Goal: Obtain resource: Download file/media

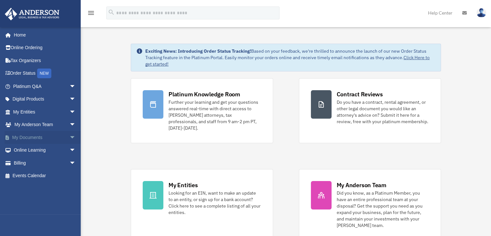
click at [26, 138] on link "My Documents arrow_drop_down" at bounding box center [45, 137] width 81 height 13
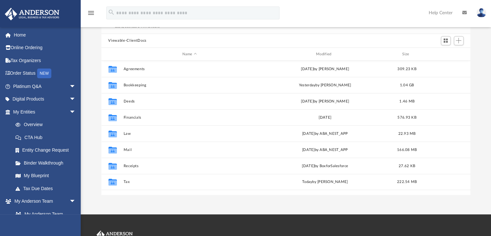
scroll to position [56, 0]
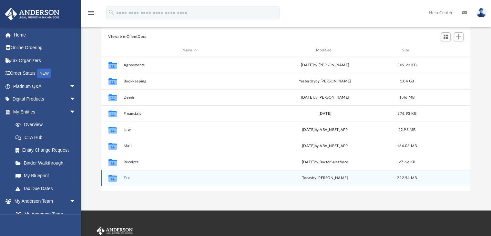
click at [127, 178] on button "Tax" at bounding box center [189, 178] width 132 height 4
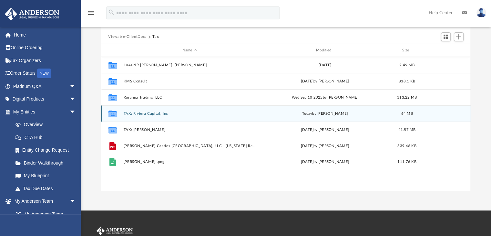
click at [146, 115] on button "TAX: Riviera Capital, Inc" at bounding box center [189, 113] width 132 height 4
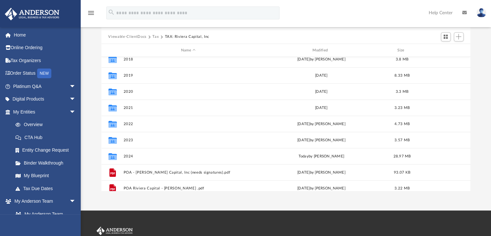
scroll to position [44, 0]
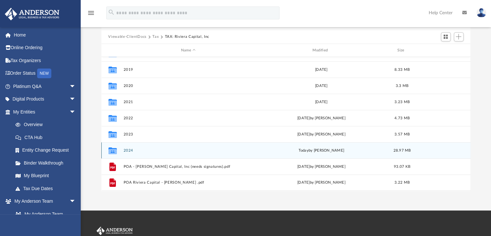
click at [125, 151] on button "2024" at bounding box center [188, 150] width 130 height 4
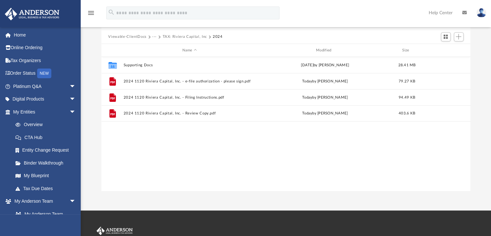
scroll to position [0, 0]
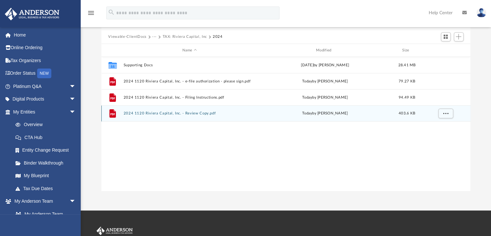
click at [170, 115] on div "File 2024 1120 Riviera Capital, Inc. - Review Copy.pdf [DATE] by [PERSON_NAME] …" at bounding box center [285, 113] width 369 height 16
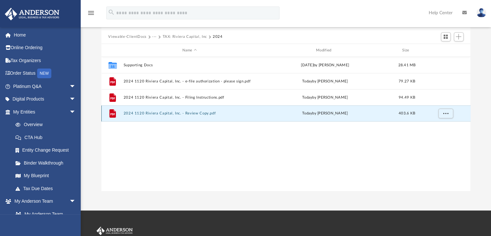
click at [170, 114] on button "2024 1120 Riviera Capital, Inc. - Review Copy.pdf" at bounding box center [189, 113] width 132 height 4
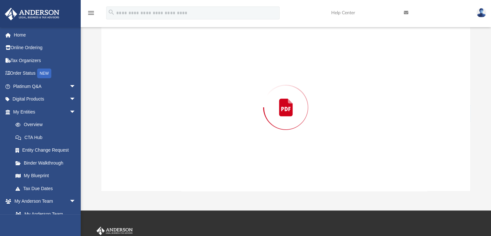
click at [170, 114] on div "Preview" at bounding box center [285, 107] width 369 height 167
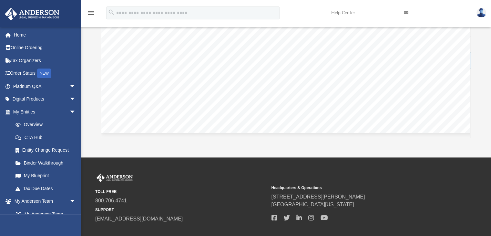
scroll to position [146, 0]
